Goal: Task Accomplishment & Management: Use online tool/utility

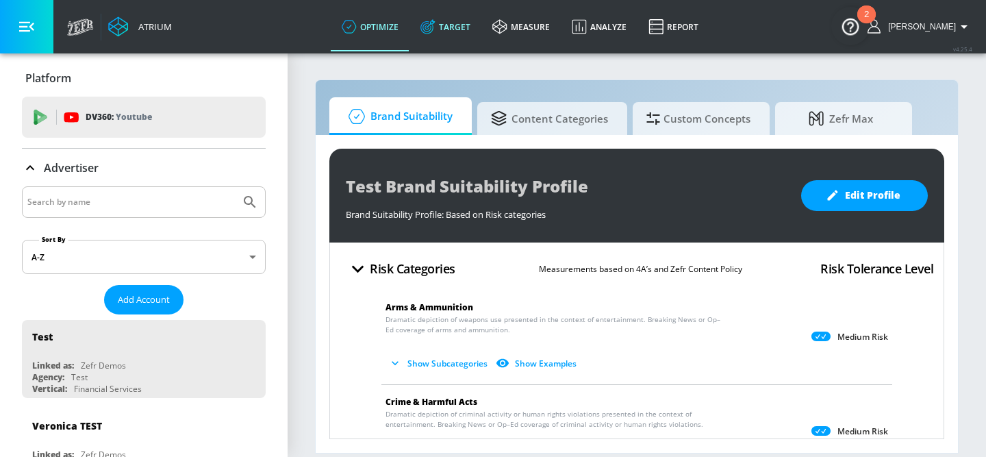
click at [464, 29] on link "Target" at bounding box center [446, 26] width 72 height 49
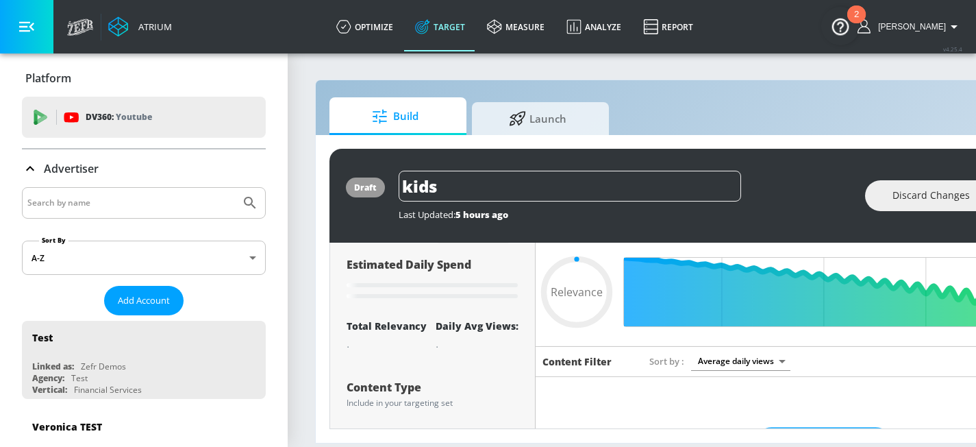
scroll to position [82, 0]
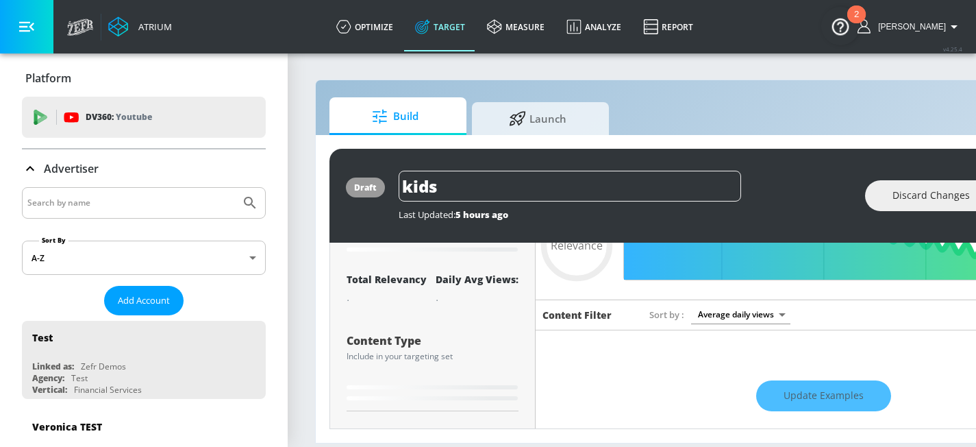
type input "0.49"
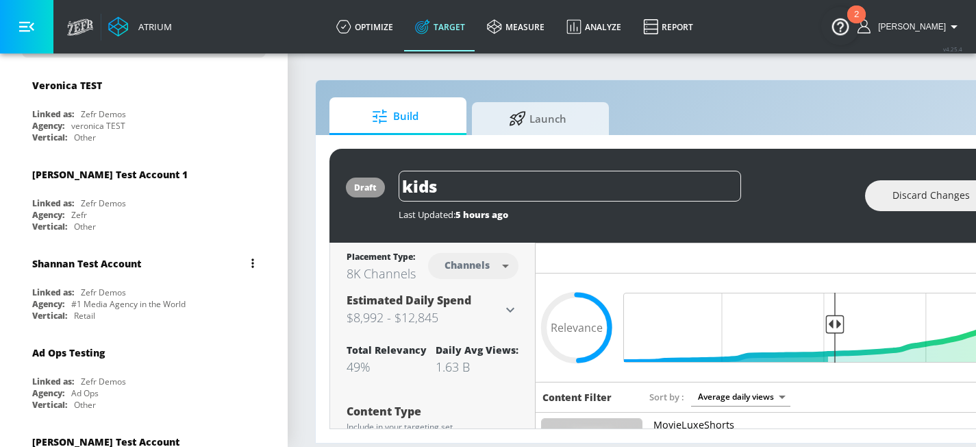
scroll to position [353, 0]
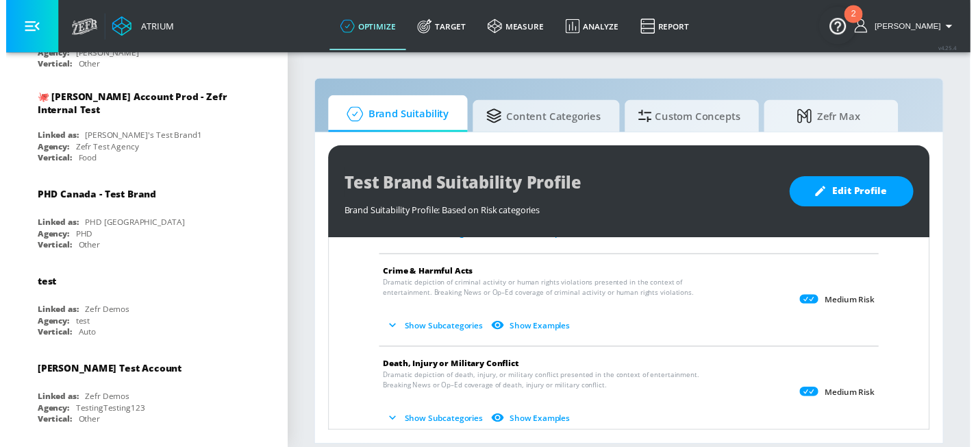
scroll to position [1900, 0]
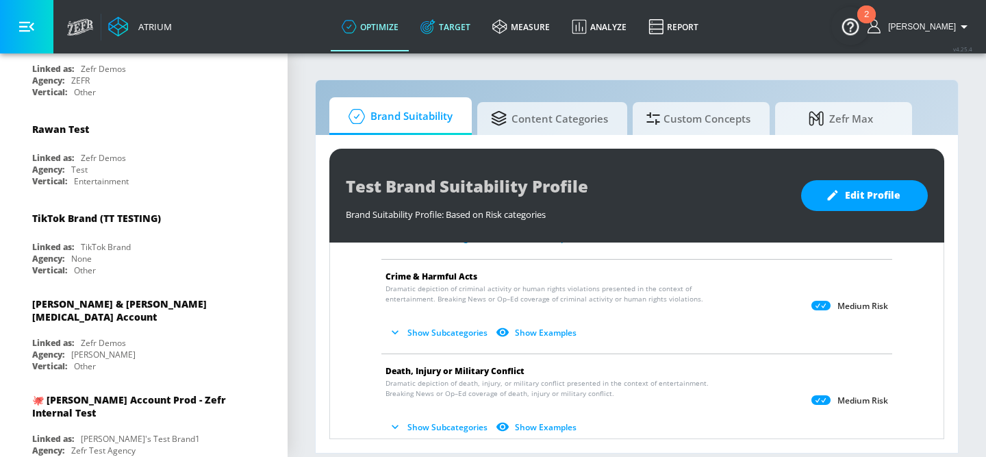
click at [435, 18] on link "Target" at bounding box center [446, 26] width 72 height 49
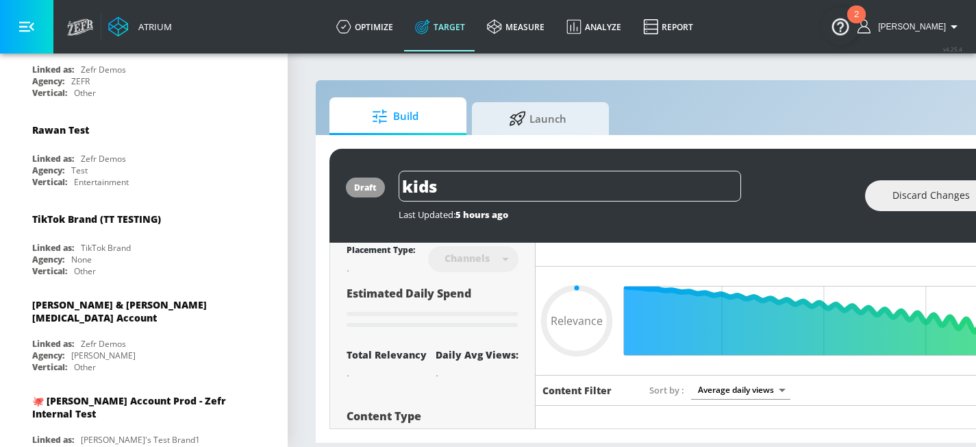
type input "0.49"
